Goal: Task Accomplishment & Management: Use online tool/utility

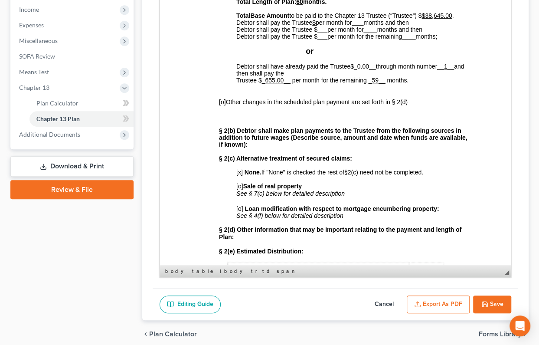
scroll to position [315, 0]
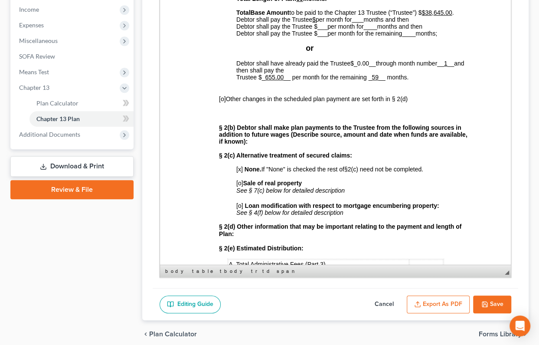
click at [370, 67] on span "_0.00__" at bounding box center [365, 63] width 22 height 7
drag, startPoint x: 381, startPoint y: 118, endPoint x: 354, endPoint y: 117, distance: 26.5
click at [354, 89] on p "Debtor shall have already paid the Trustee $2,665.00 __ through month number __…" at bounding box center [352, 74] width 233 height 29
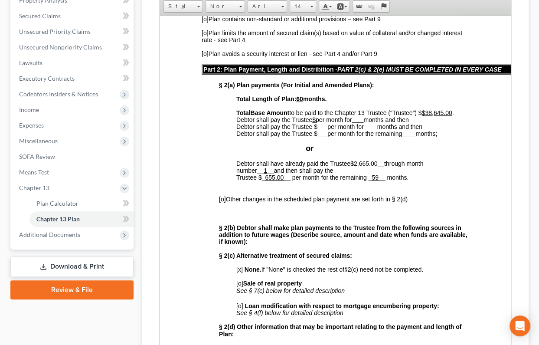
scroll to position [157, 0]
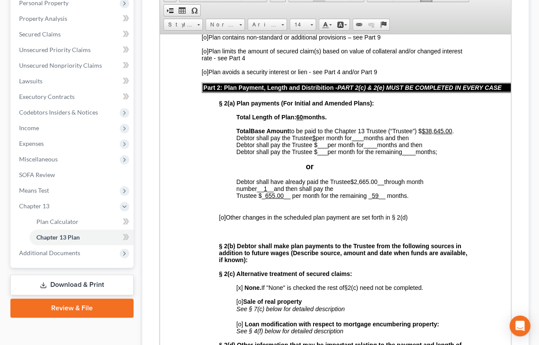
click at [269, 192] on span "__ 1 __" at bounding box center [264, 188] width 17 height 7
drag, startPoint x: 268, startPoint y: 242, endPoint x: 263, endPoint y: 241, distance: 5.3
click at [263, 192] on span "_53_ __" at bounding box center [266, 188] width 20 height 7
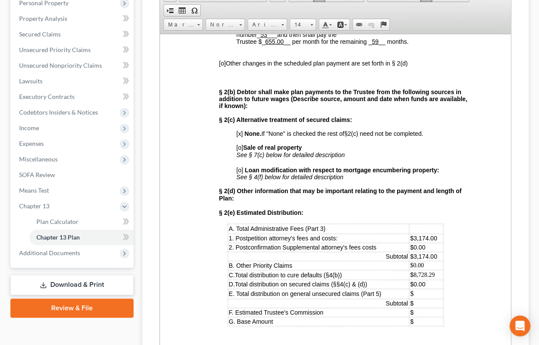
scroll to position [473, 0]
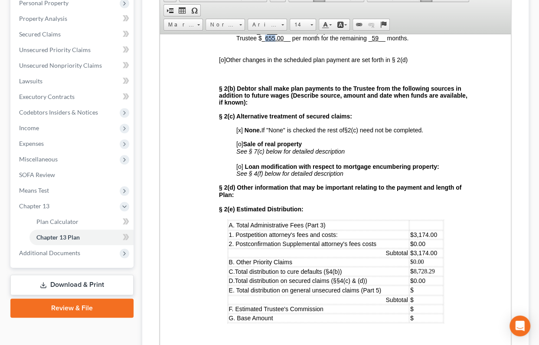
drag, startPoint x: 274, startPoint y: 91, endPoint x: 265, endPoint y: 91, distance: 8.7
click at [265, 41] on u "655.00" at bounding box center [274, 37] width 19 height 7
click at [377, 41] on u "59" at bounding box center [374, 37] width 7 height 7
click at [267, 34] on u "53" at bounding box center [263, 30] width 7 height 7
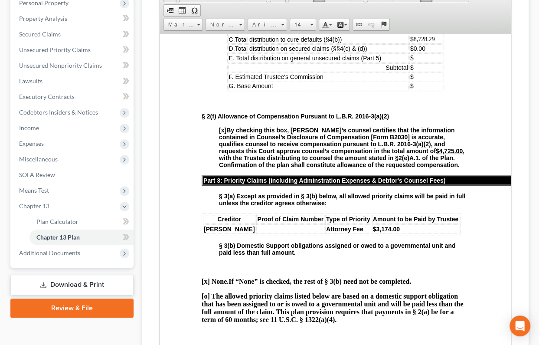
scroll to position [710, 0]
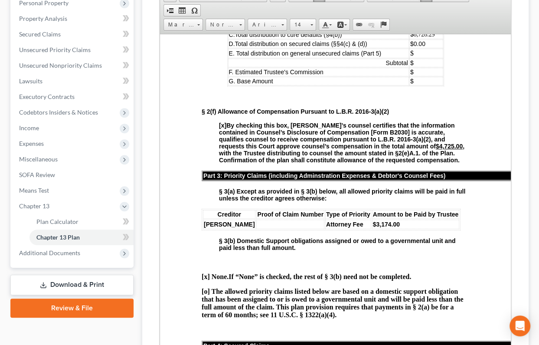
click at [420, 84] on p "$" at bounding box center [426, 80] width 32 height 7
click at [422, 58] on td "$" at bounding box center [424, 53] width 37 height 10
click at [414, 67] on td "$" at bounding box center [424, 62] width 37 height 9
click at [411, 76] on td "$" at bounding box center [424, 71] width 37 height 9
click at [406, 67] on td "$" at bounding box center [424, 62] width 37 height 9
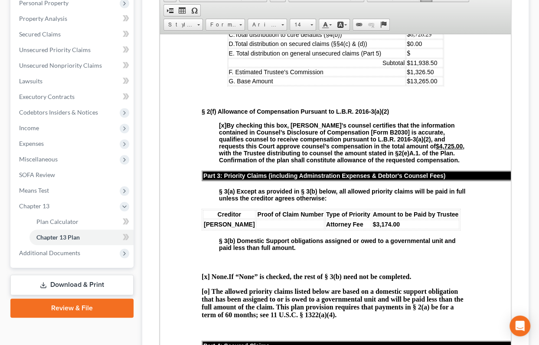
click at [412, 58] on td "$" at bounding box center [424, 53] width 37 height 10
drag, startPoint x: 419, startPoint y: 139, endPoint x: 398, endPoint y: 140, distance: 21.3
click at [406, 58] on td "$36.21" at bounding box center [424, 53] width 37 height 10
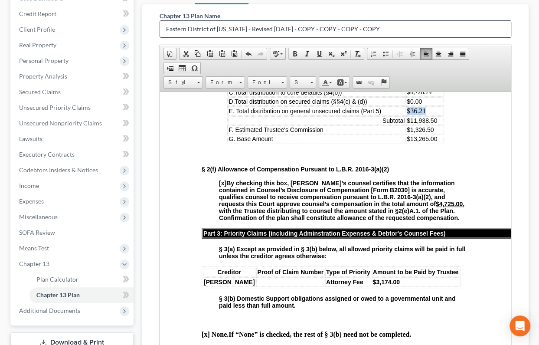
scroll to position [118, 0]
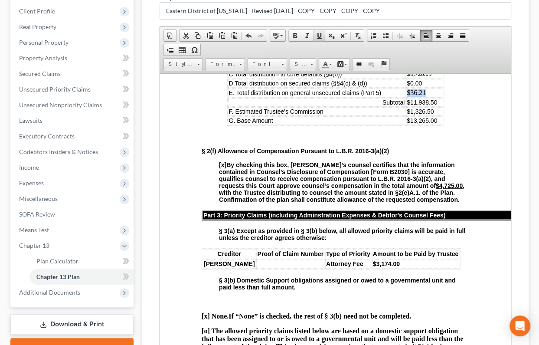
click at [320, 41] on link "Underline" at bounding box center [319, 35] width 12 height 11
click at [308, 70] on span "Size" at bounding box center [298, 64] width 17 height 11
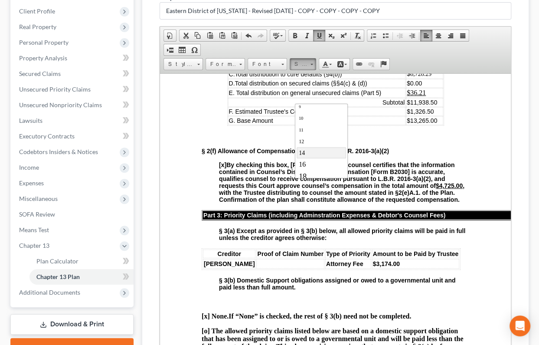
scroll to position [27, 0]
click at [328, 157] on link "14" at bounding box center [321, 151] width 49 height 11
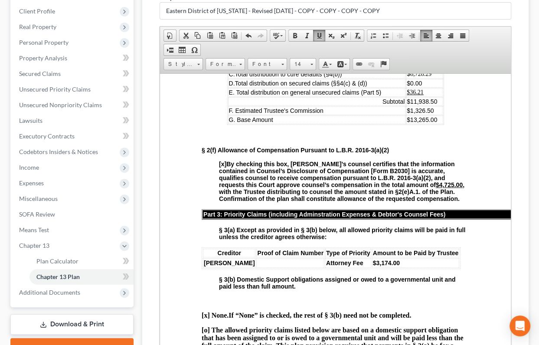
drag, startPoint x: 415, startPoint y: 176, endPoint x: 397, endPoint y: 175, distance: 17.8
click at [406, 96] on td "$36.21" at bounding box center [424, 92] width 37 height 9
click at [323, 39] on span at bounding box center [319, 35] width 7 height 7
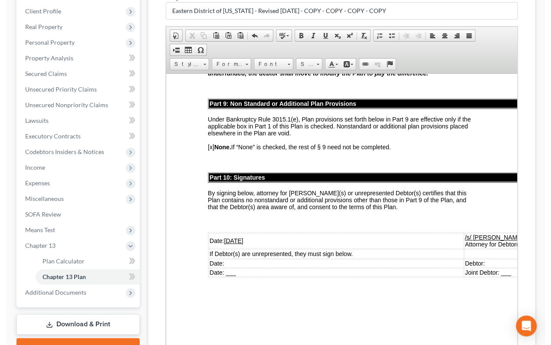
scroll to position [3265, 0]
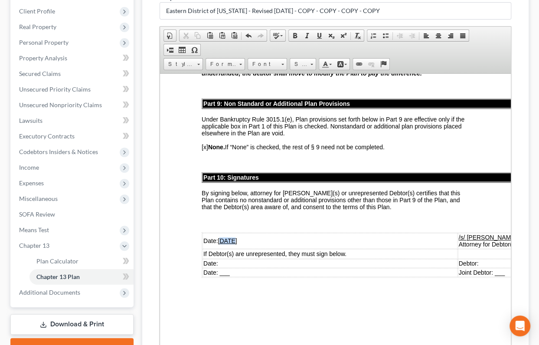
drag, startPoint x: 234, startPoint y: 201, endPoint x: 222, endPoint y: 201, distance: 11.7
click at [222, 237] on u "[DATE]" at bounding box center [226, 240] width 19 height 7
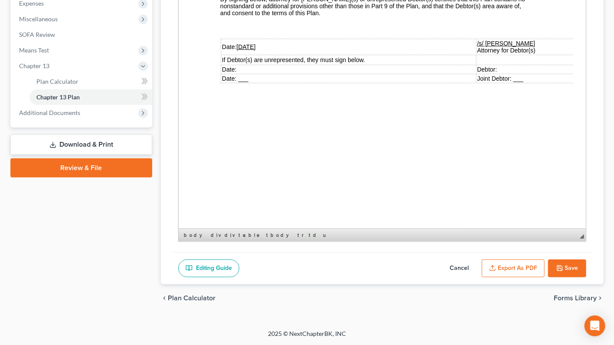
scroll to position [355, 0]
click at [539, 259] on button "Save" at bounding box center [567, 268] width 38 height 18
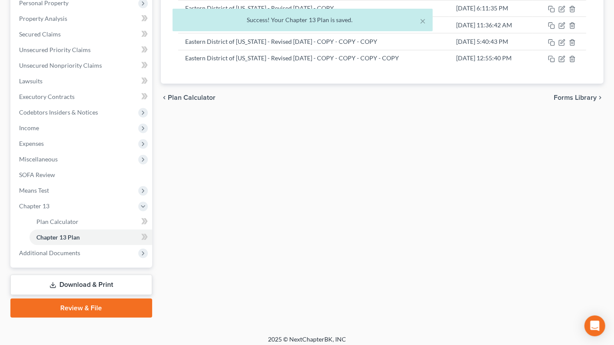
scroll to position [130, 0]
